Goal: Find specific page/section: Find specific page/section

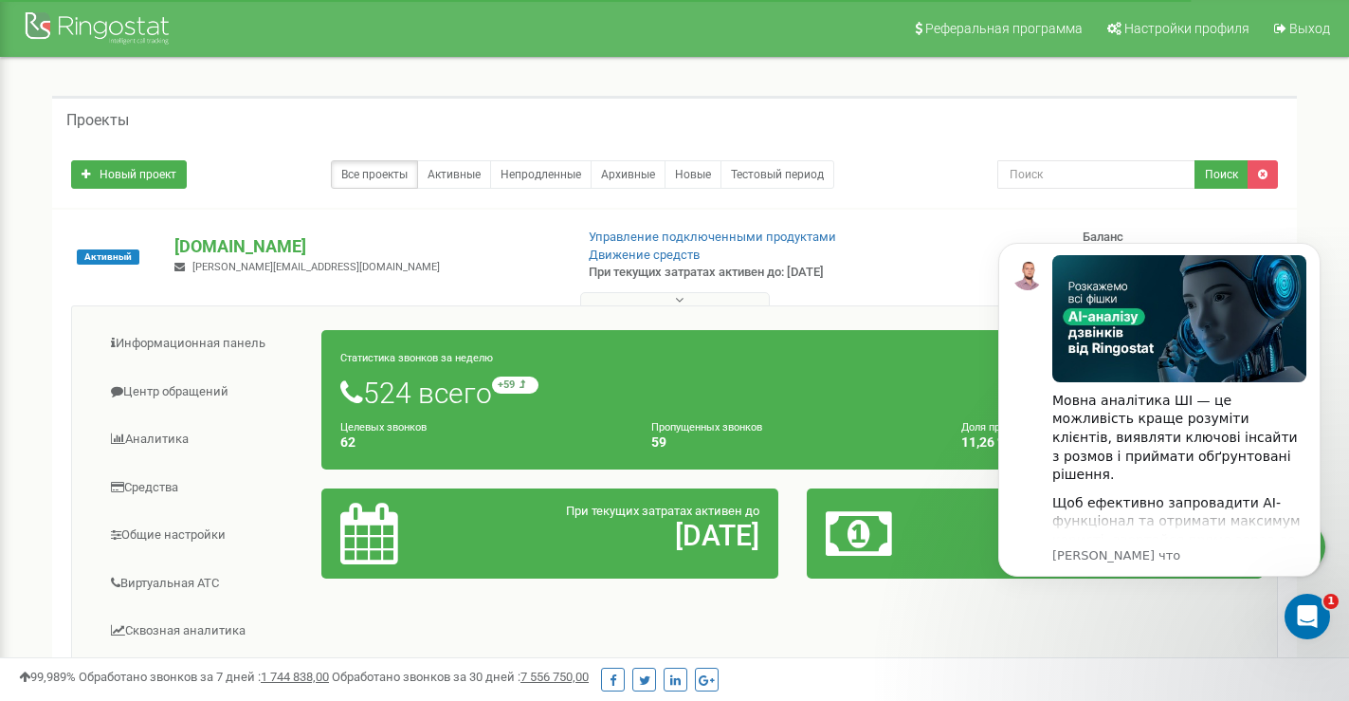
click html "Мовна аналітика ШІ — це можливість краще розуміти клієнтів, виявляти ключові ін…"
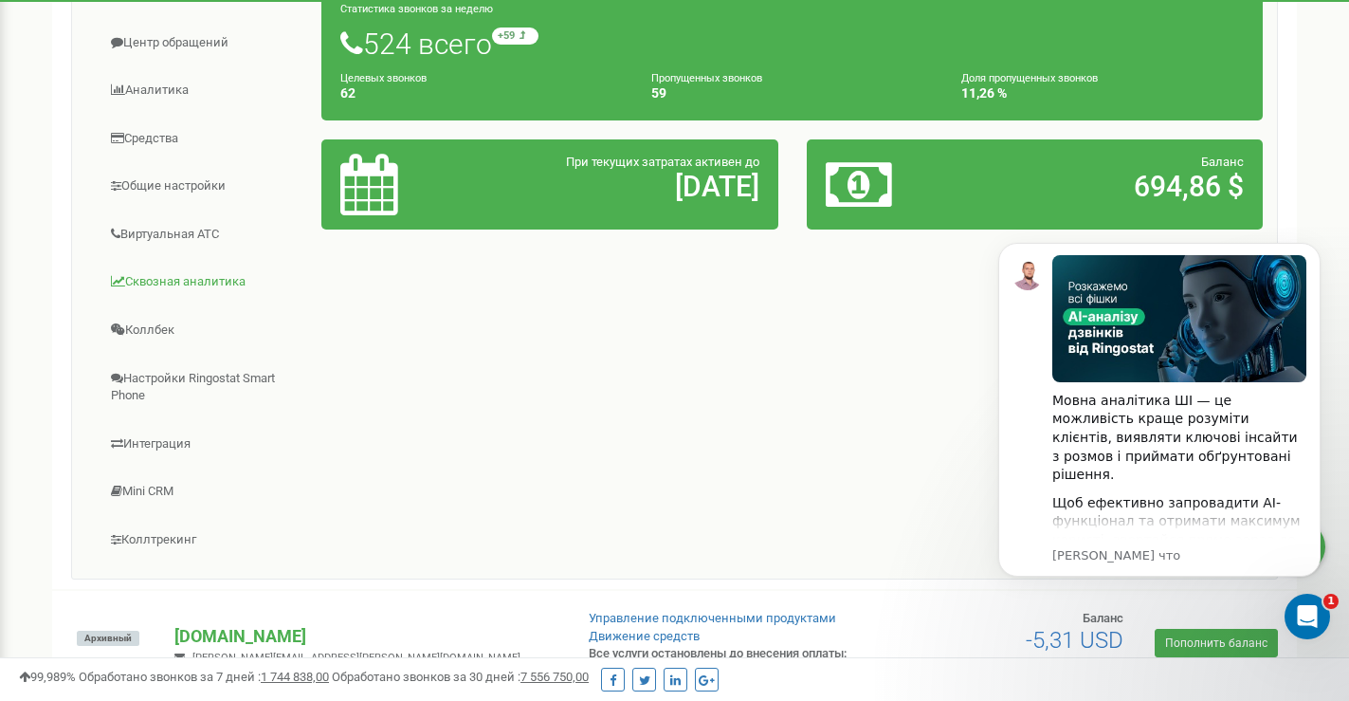
scroll to position [340, 0]
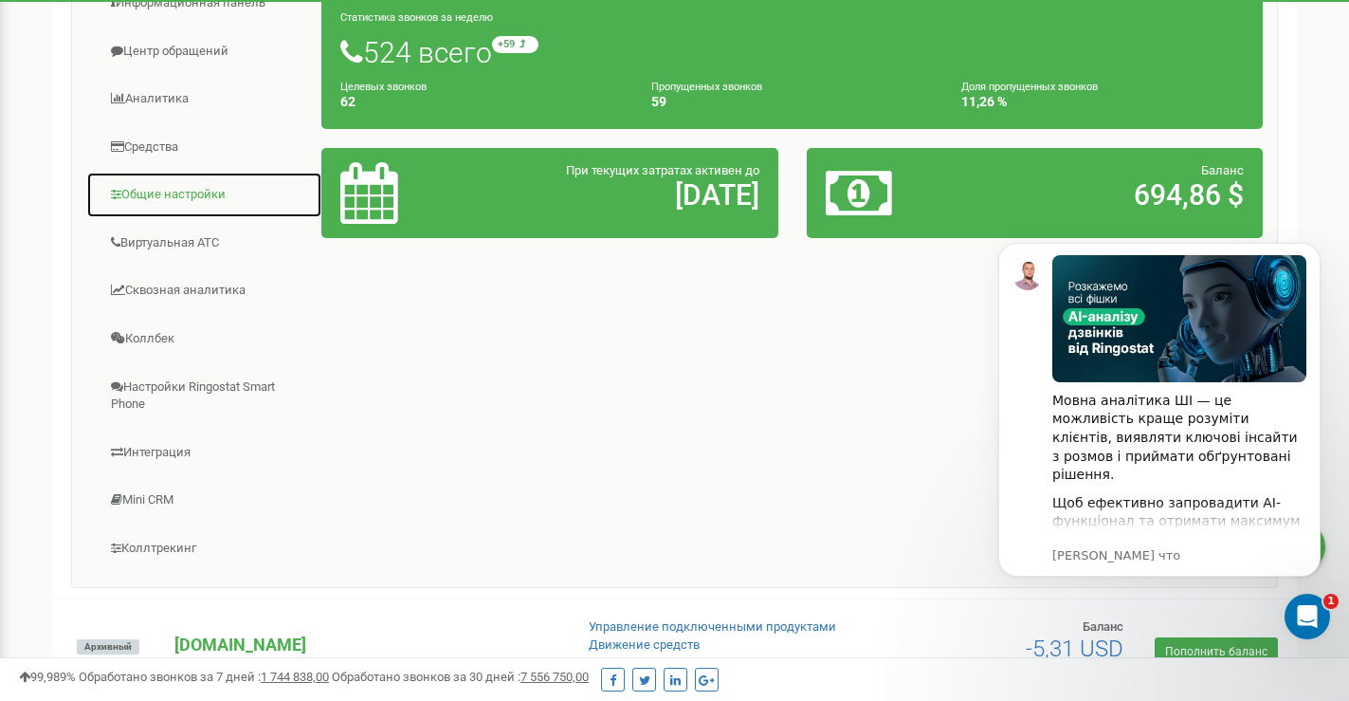
click at [172, 190] on link "Общие настройки" at bounding box center [204, 195] width 236 height 46
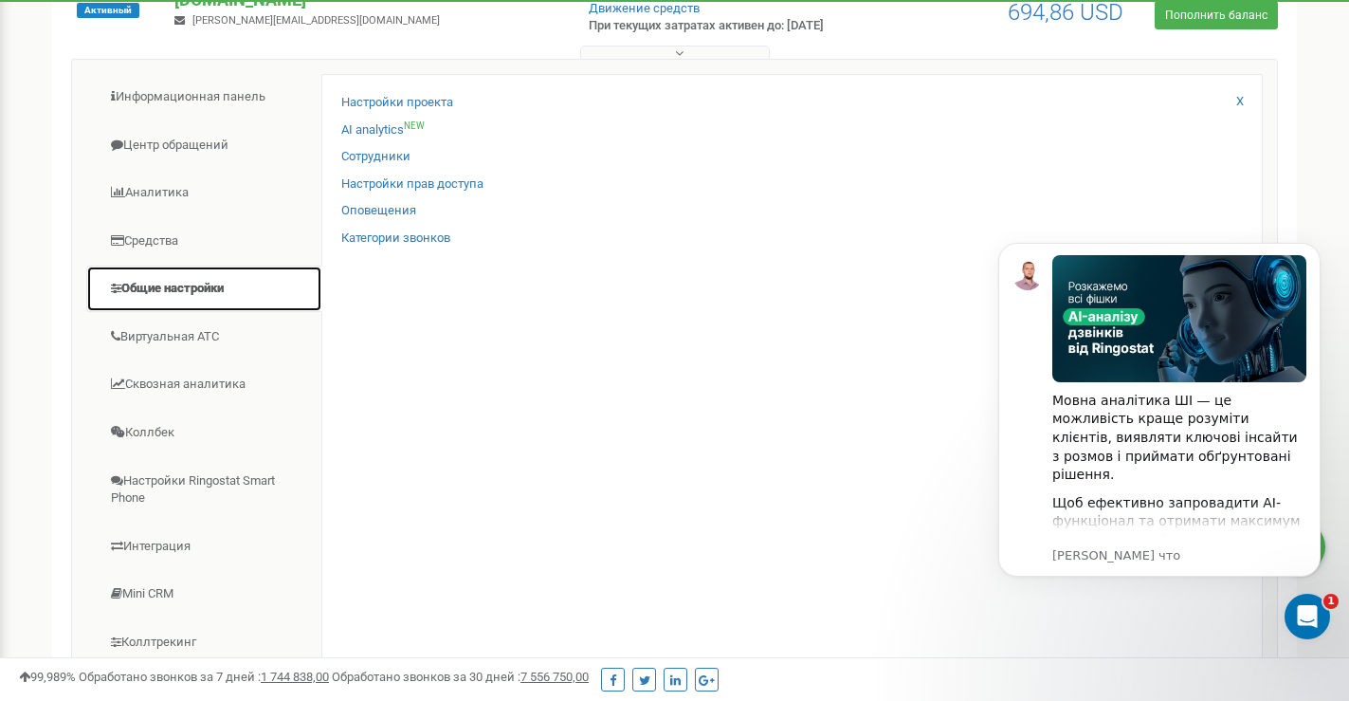
scroll to position [246, 0]
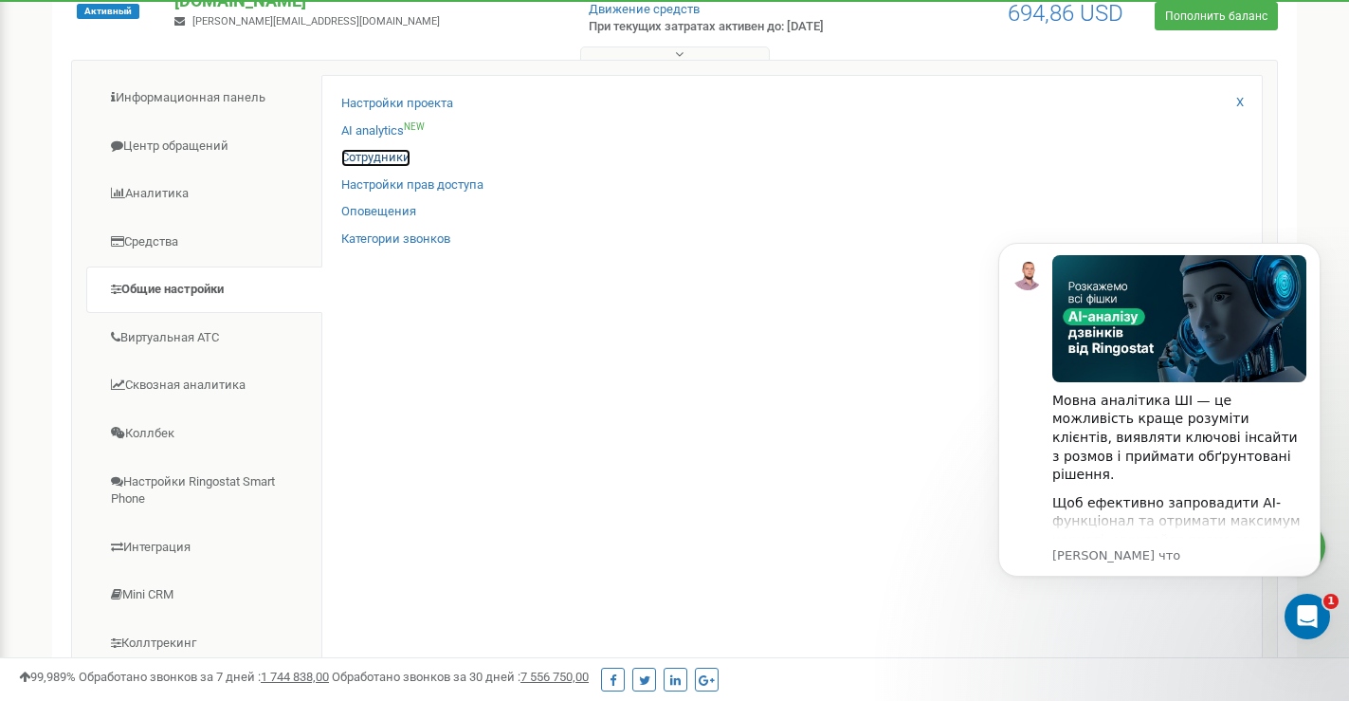
click at [397, 156] on link "Сотрудники" at bounding box center [375, 158] width 69 height 18
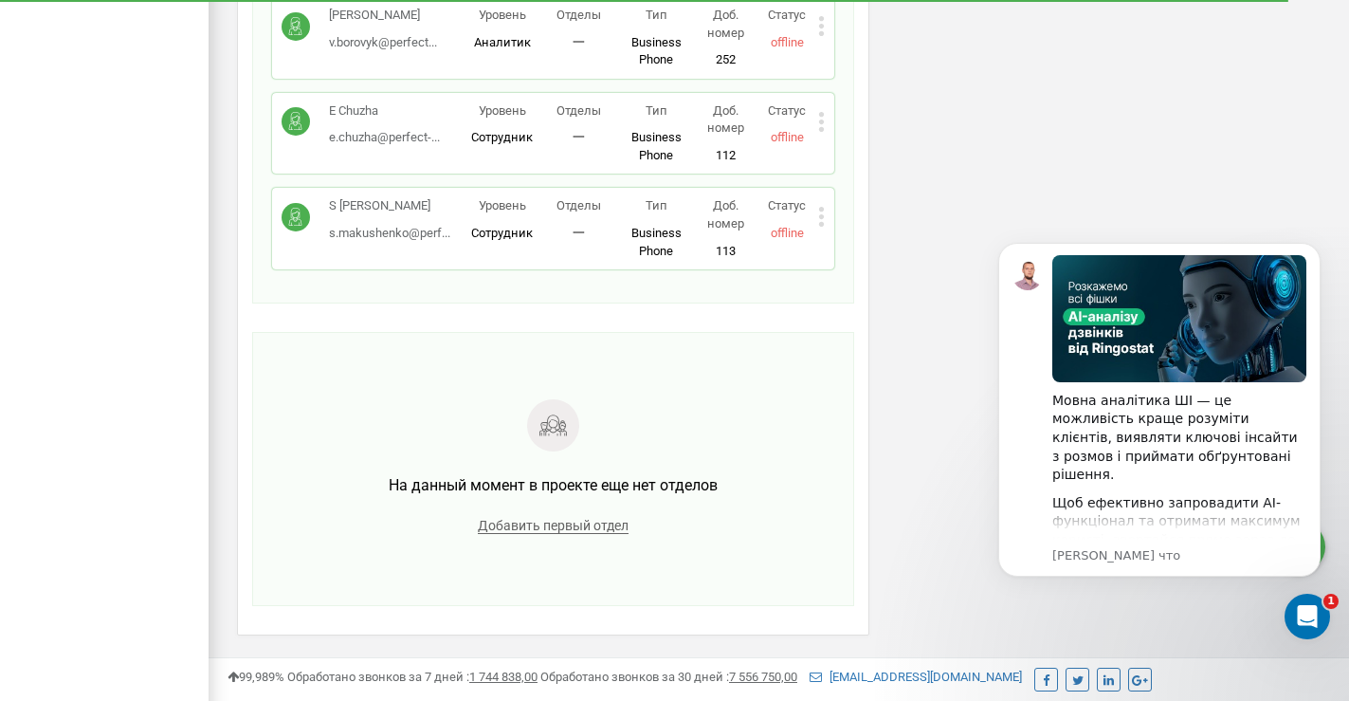
scroll to position [1476, 0]
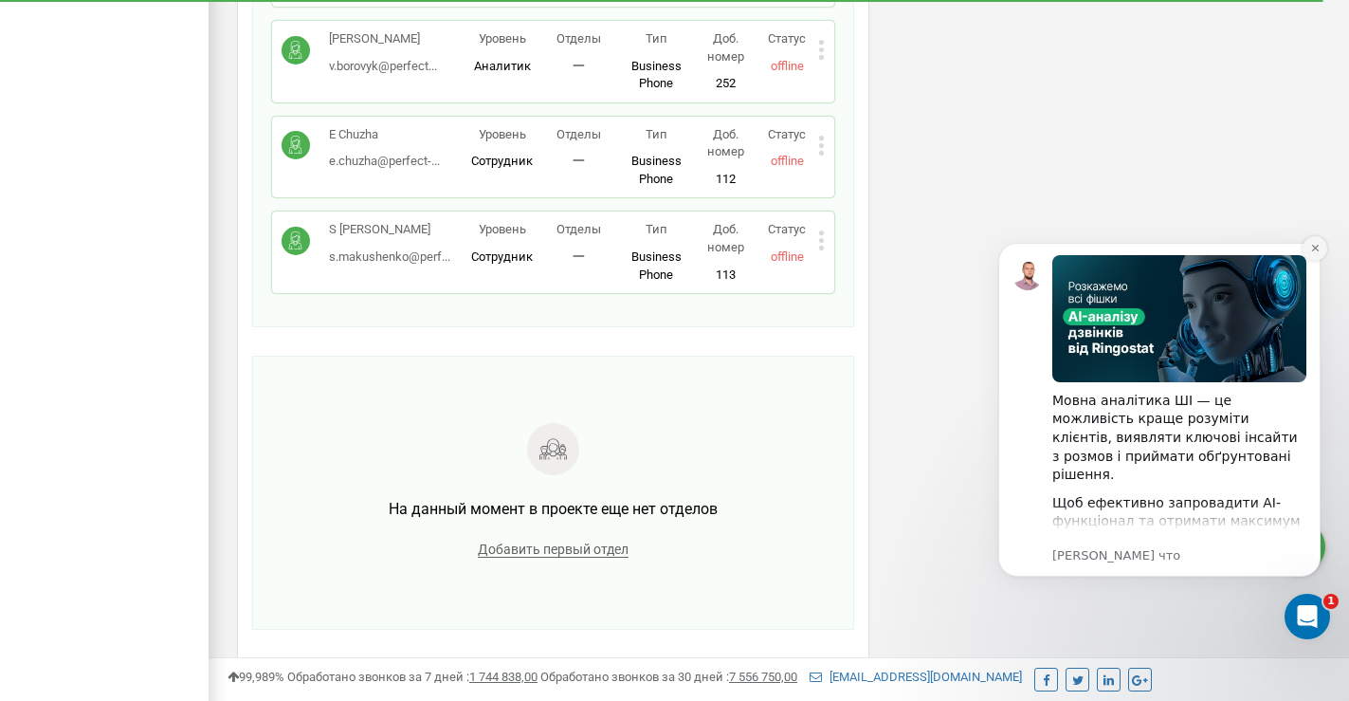
click at [1316, 245] on icon "Dismiss notification" at bounding box center [1315, 248] width 10 height 10
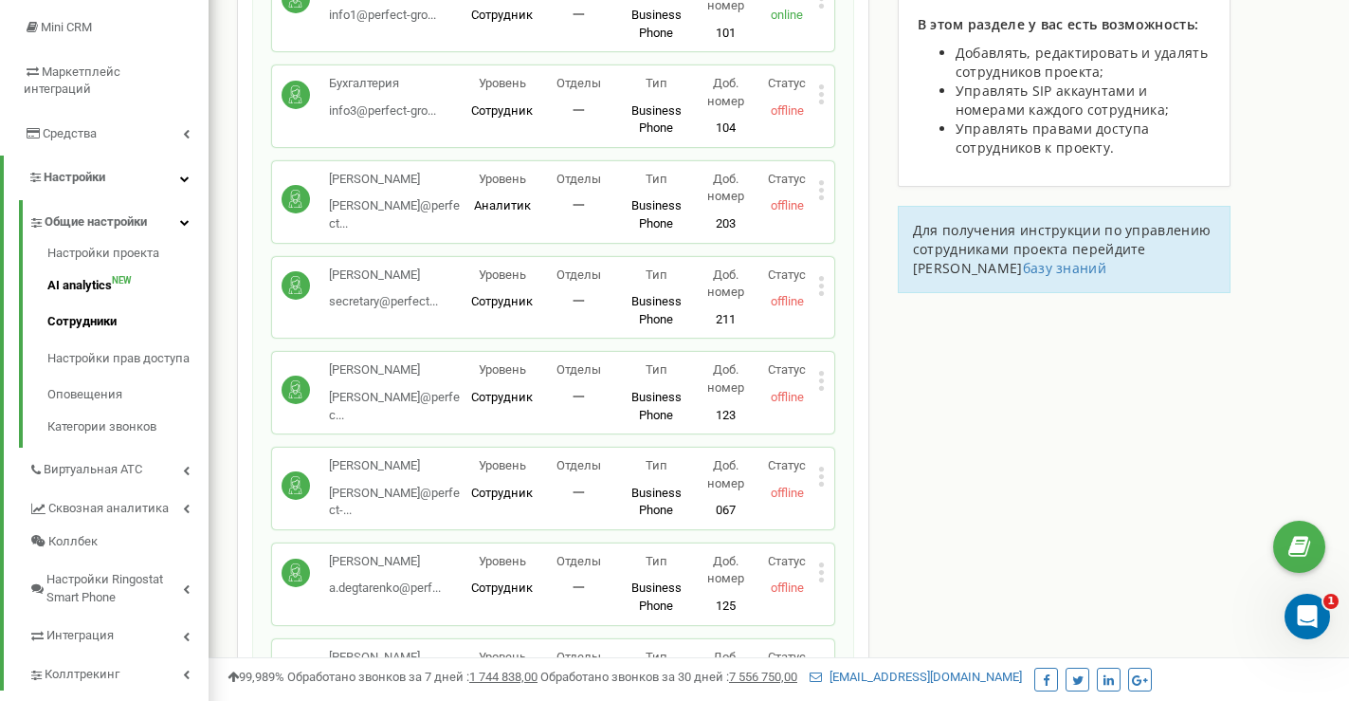
scroll to position [0, 0]
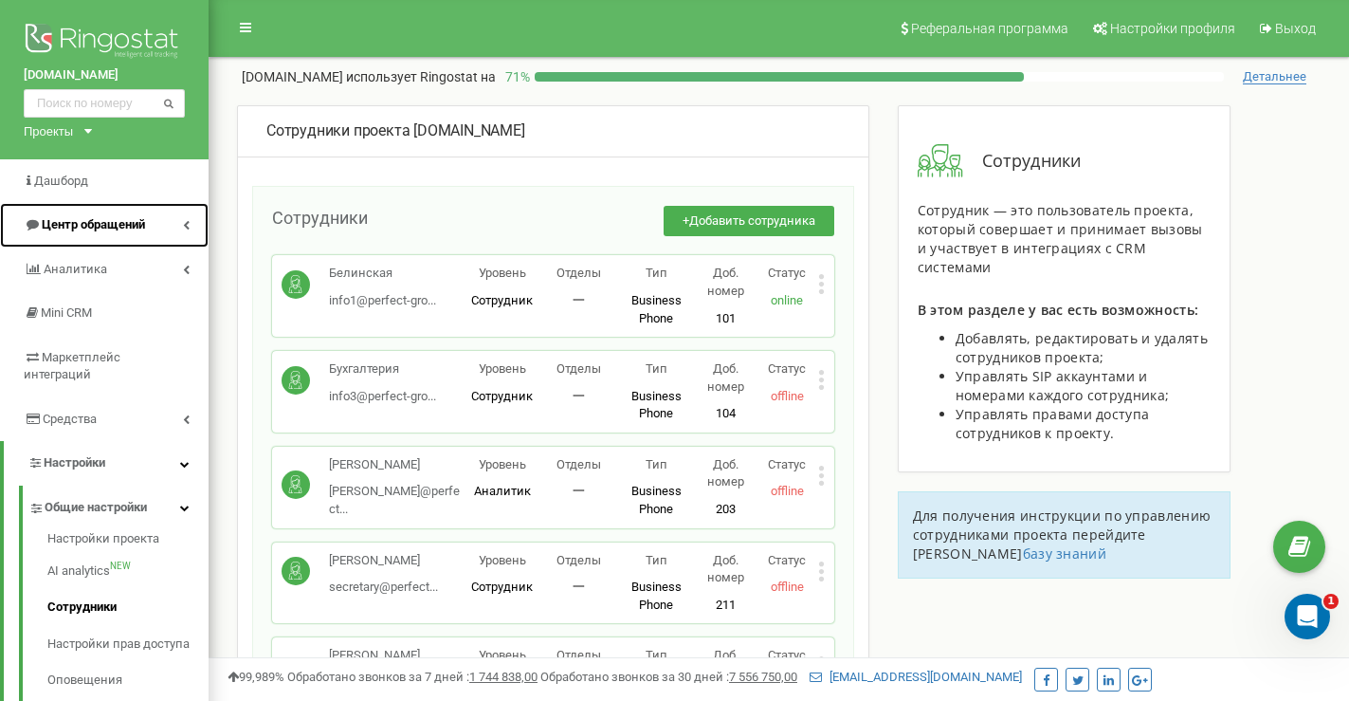
click at [136, 230] on span "Центр обращений" at bounding box center [93, 224] width 103 height 14
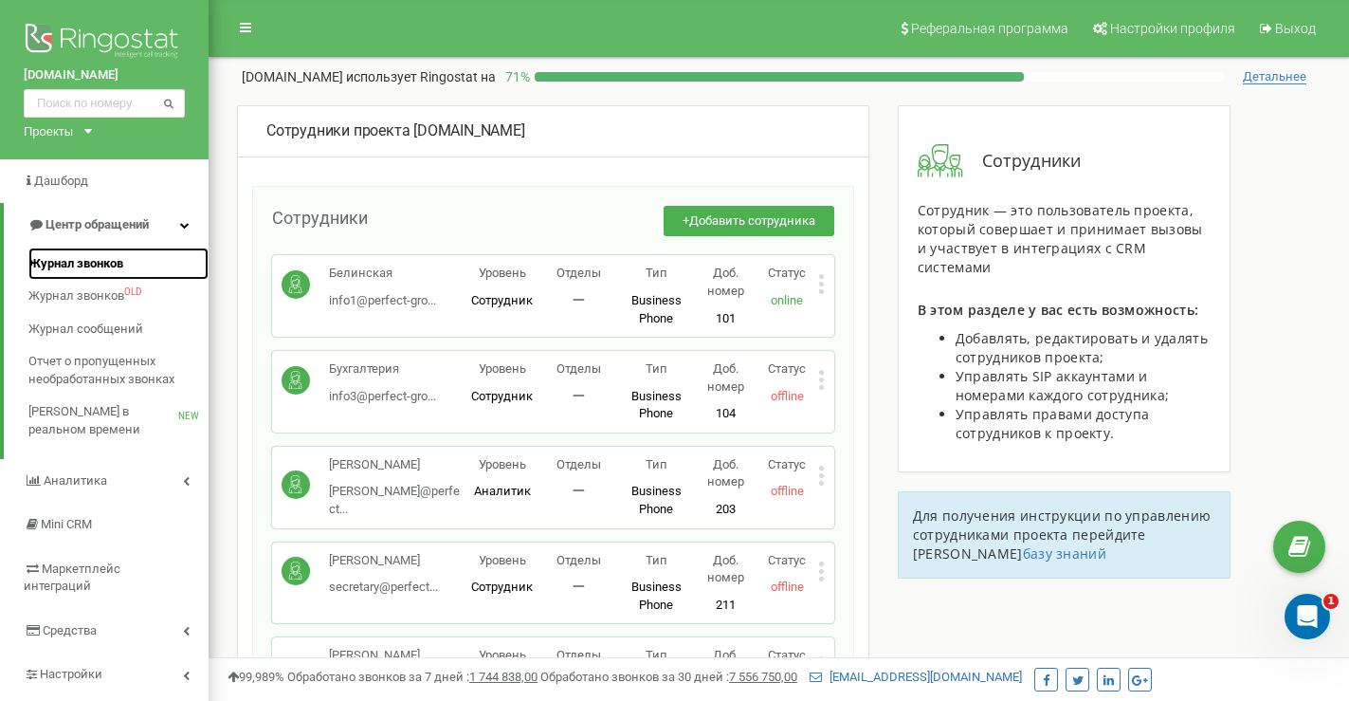
click at [104, 263] on span "Журнал звонков" at bounding box center [75, 264] width 95 height 18
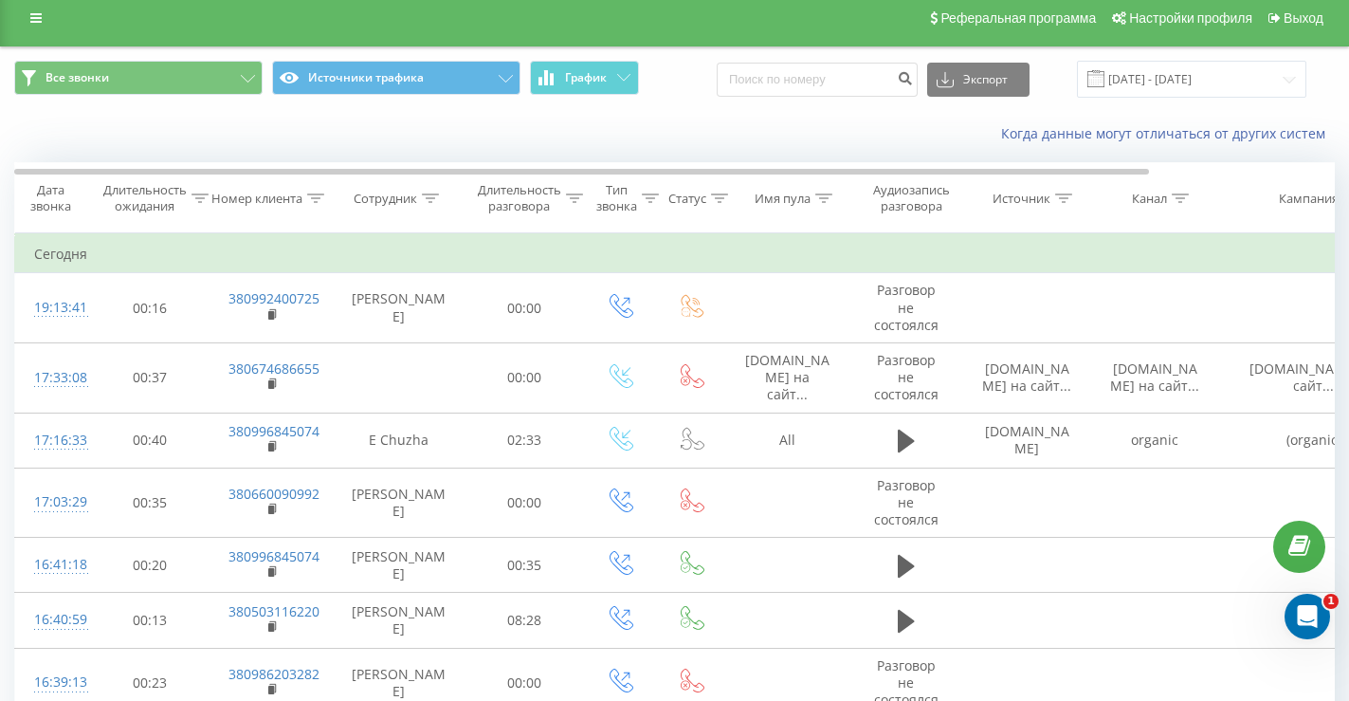
scroll to position [8, 0]
